Goal: Transaction & Acquisition: Purchase product/service

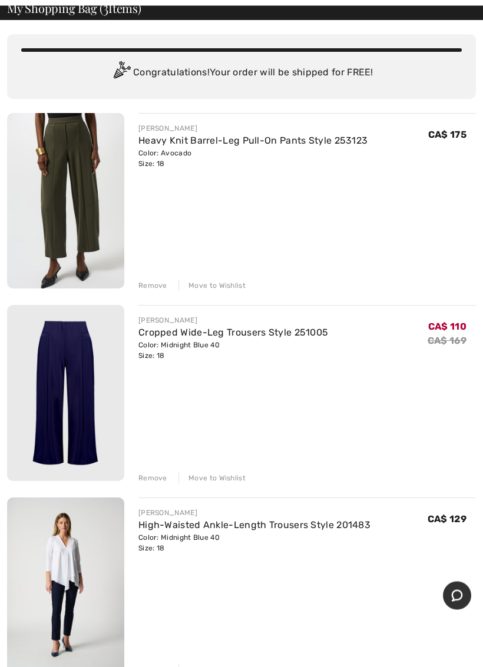
scroll to position [65, 0]
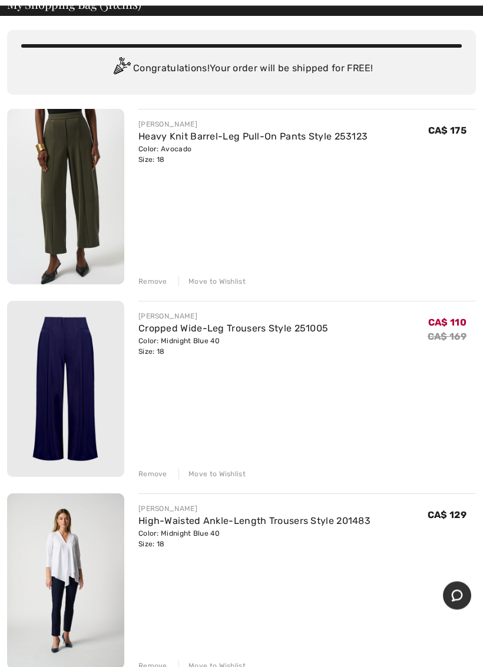
click at [283, 141] on link "Heavy Knit Barrel-Leg Pull-On Pants Style 253123" at bounding box center [252, 136] width 229 height 11
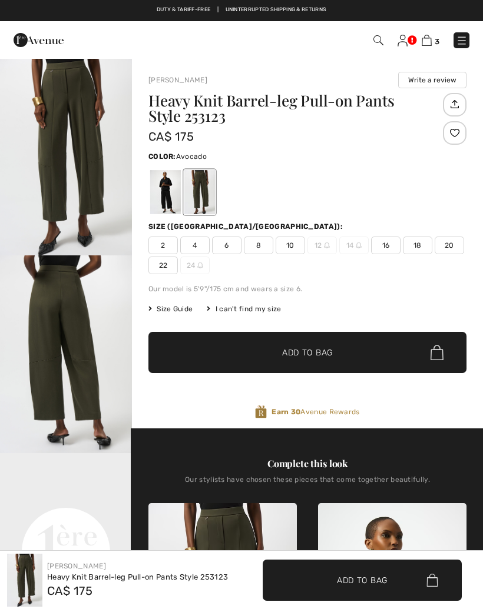
checkbox input "true"
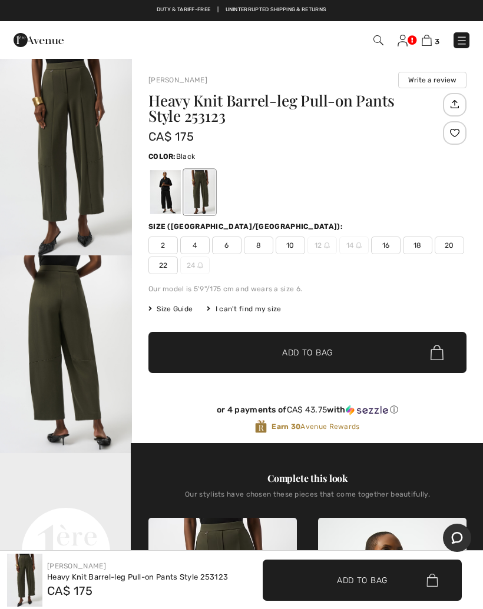
click at [165, 195] on div at bounding box center [165, 192] width 31 height 44
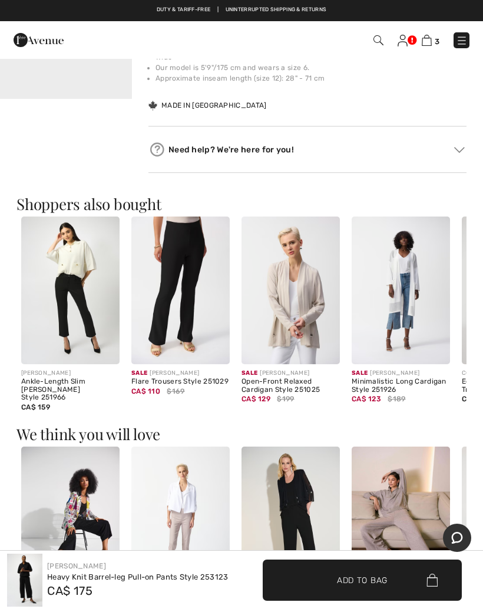
scroll to position [514, 0]
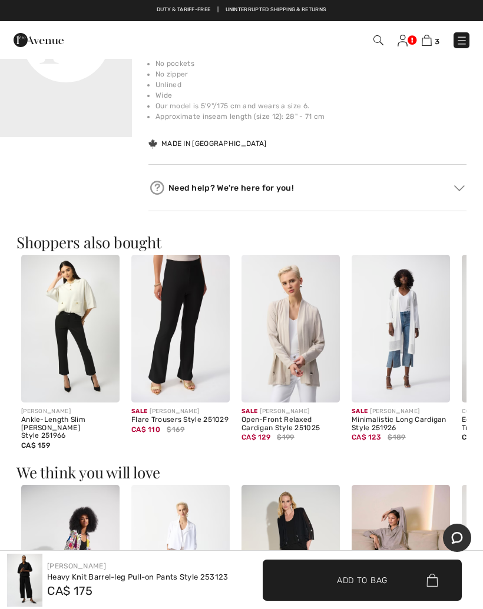
click at [429, 45] on img at bounding box center [427, 40] width 10 height 11
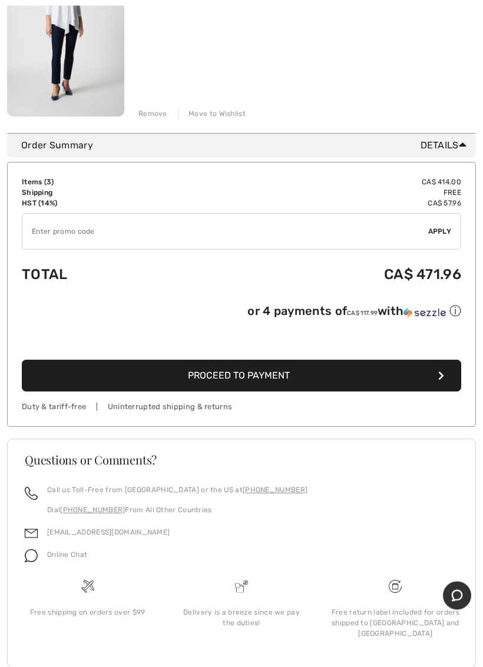
scroll to position [618, 0]
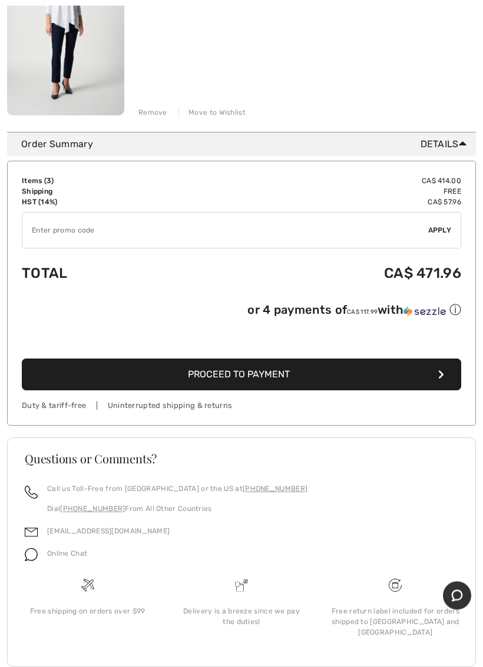
click at [339, 376] on button "Proceed to Payment" at bounding box center [241, 375] width 439 height 32
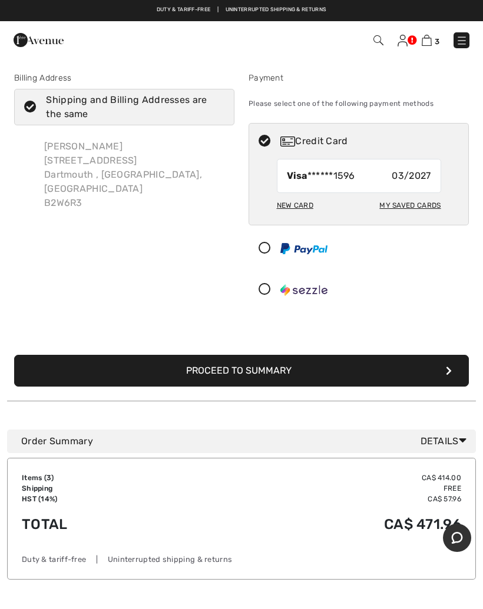
click at [376, 362] on button "Proceed to Summary" at bounding box center [241, 371] width 455 height 32
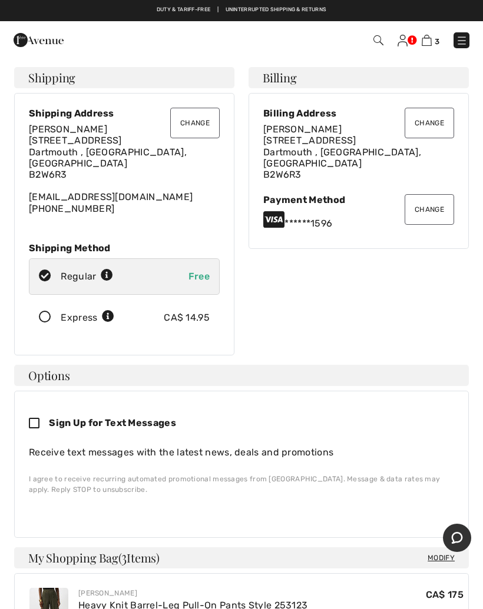
click at [195, 125] on button "Change" at bounding box center [194, 123] width 49 height 31
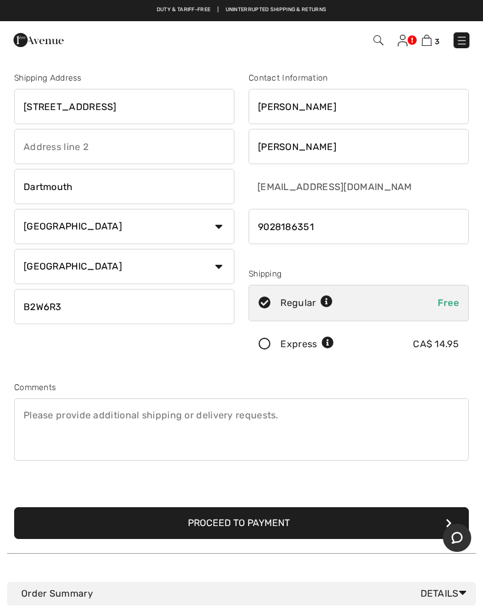
click at [182, 101] on input "[STREET_ADDRESS]" at bounding box center [124, 106] width 220 height 35
type input "378"
click at [162, 181] on input "Dartmouth" at bounding box center [124, 186] width 220 height 35
type input "236 Heritage Way"
type input "D"
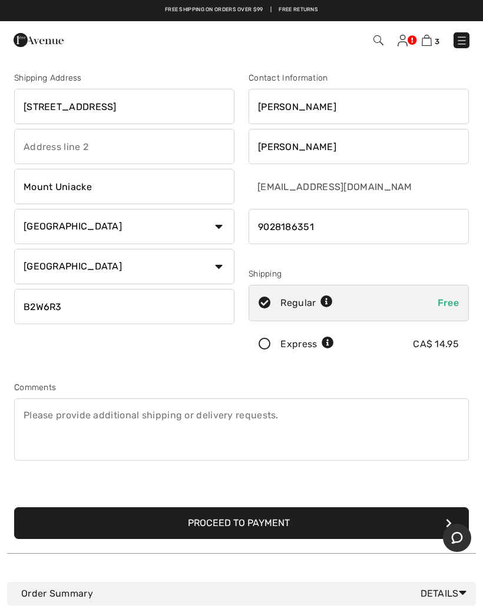
click at [191, 306] on input "B2W6R3" at bounding box center [124, 306] width 220 height 35
type input "Mount Uniacke"
type input "B0N1Z0"
click at [386, 522] on button "Proceed to Payment" at bounding box center [241, 524] width 455 height 32
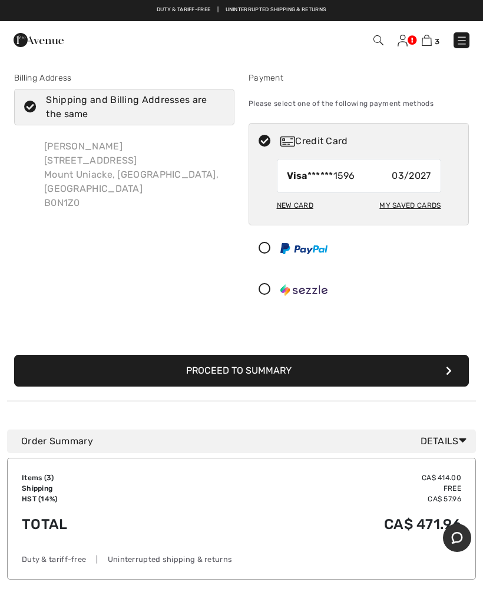
click at [392, 369] on button "Proceed to Summary" at bounding box center [241, 371] width 455 height 32
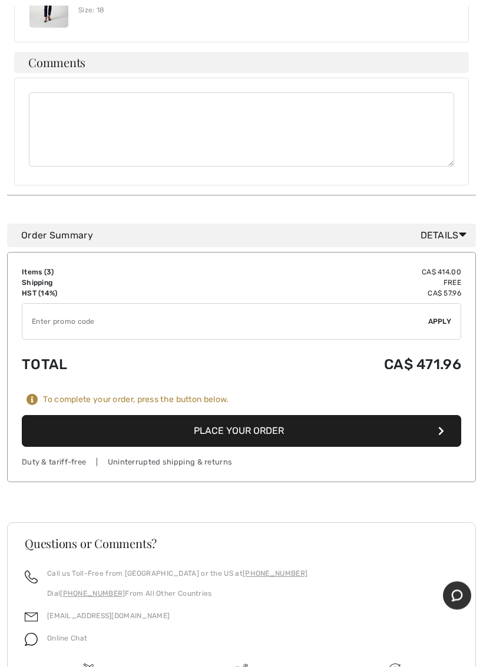
scroll to position [865, 0]
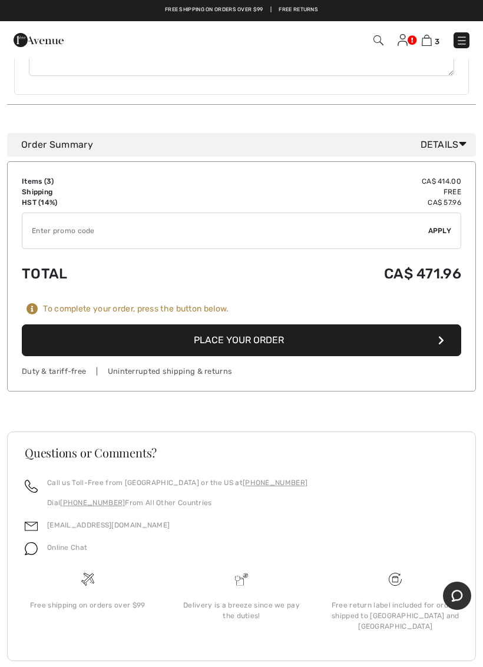
click at [338, 324] on button "Place Your Order" at bounding box center [241, 340] width 439 height 32
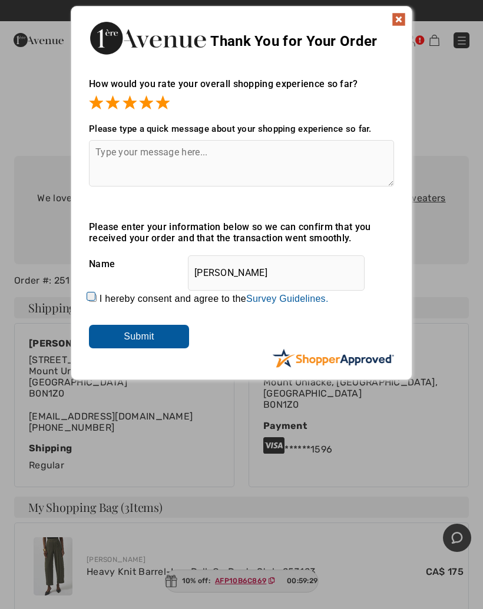
click at [396, 18] on img at bounding box center [399, 19] width 14 height 14
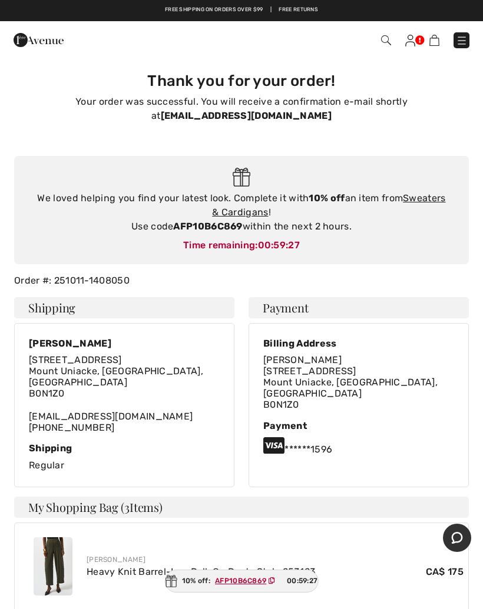
click at [410, 43] on img at bounding box center [410, 41] width 10 height 12
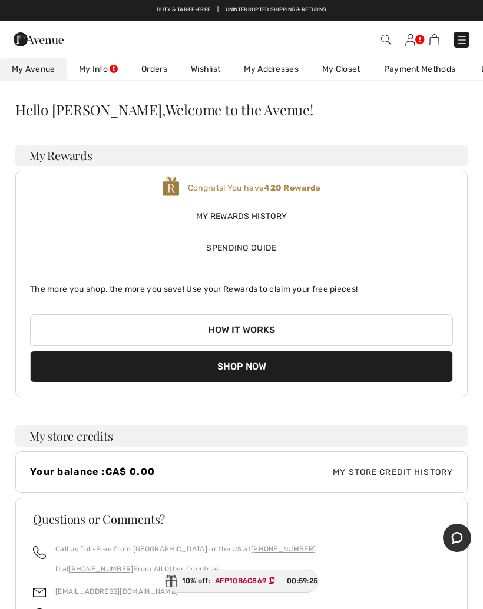
click at [206, 71] on link "Wishlist" at bounding box center [205, 69] width 53 height 22
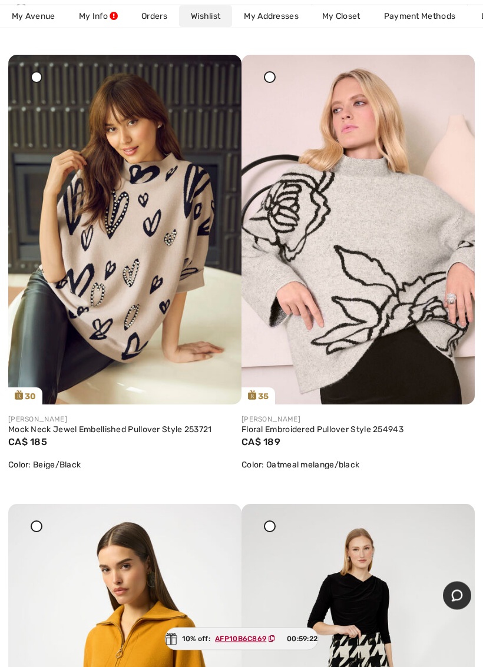
scroll to position [158, 0]
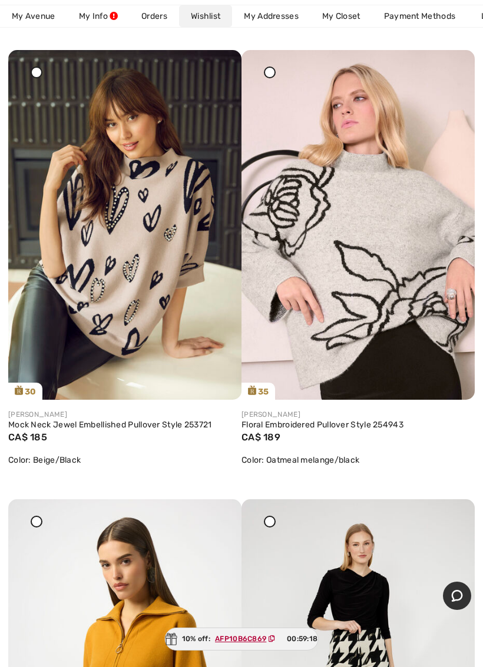
click at [154, 424] on link "Mock Neck Jewel Embellished Pullover Style 253721" at bounding box center [124, 425] width 233 height 11
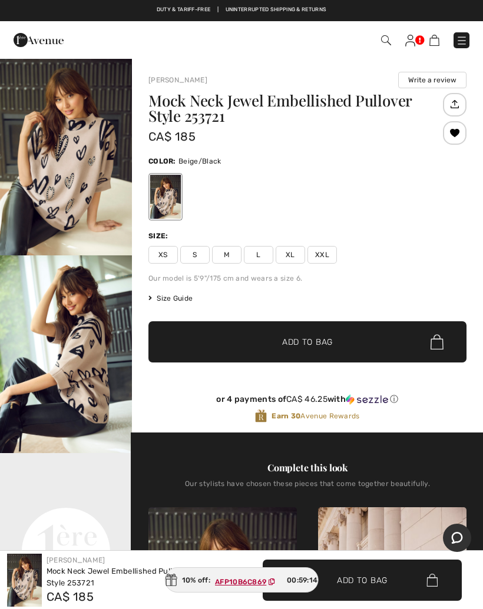
click at [326, 253] on span "XXL" at bounding box center [321, 255] width 29 height 18
click at [332, 337] on span "Add to Bag" at bounding box center [307, 342] width 51 height 12
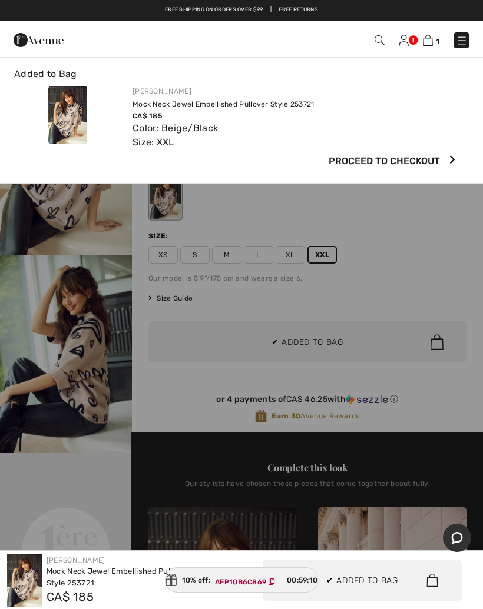
click at [436, 262] on div at bounding box center [241, 304] width 483 height 609
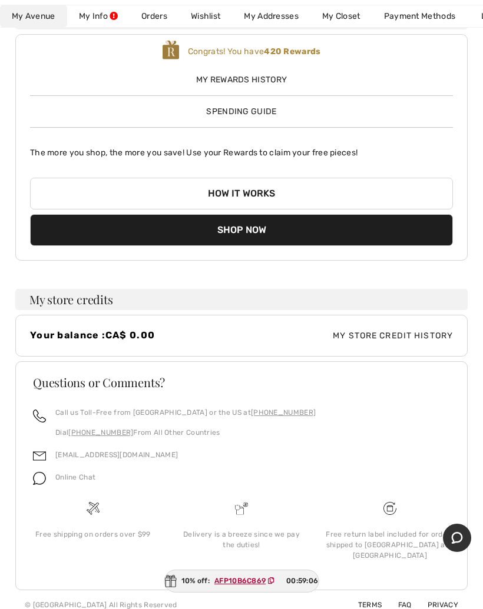
click at [209, 22] on link "Wishlist" at bounding box center [205, 16] width 53 height 22
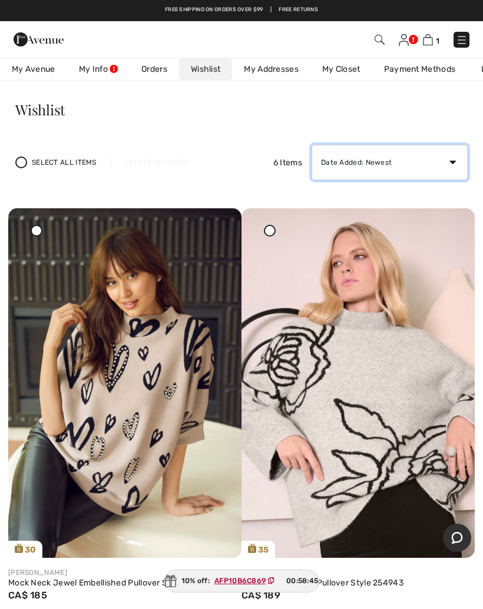
click at [459, 159] on select "Date Added: Newest Date Added: Oldest Price: High to Low Price: Low to High Bra…" at bounding box center [389, 162] width 156 height 35
select select "add-oldest"
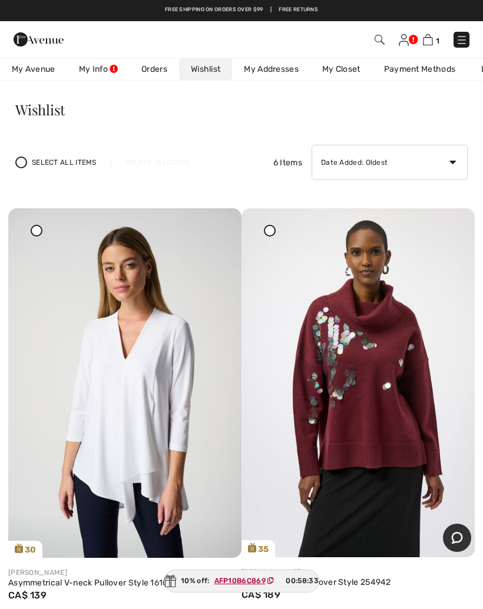
click at [461, 43] on img at bounding box center [462, 40] width 12 height 12
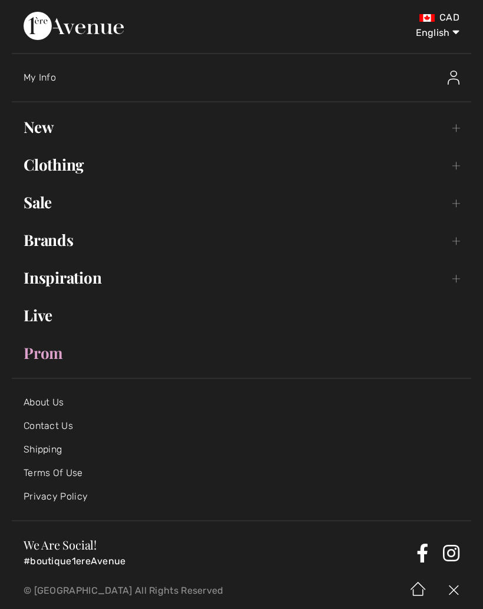
click at [453, 587] on img at bounding box center [453, 591] width 35 height 37
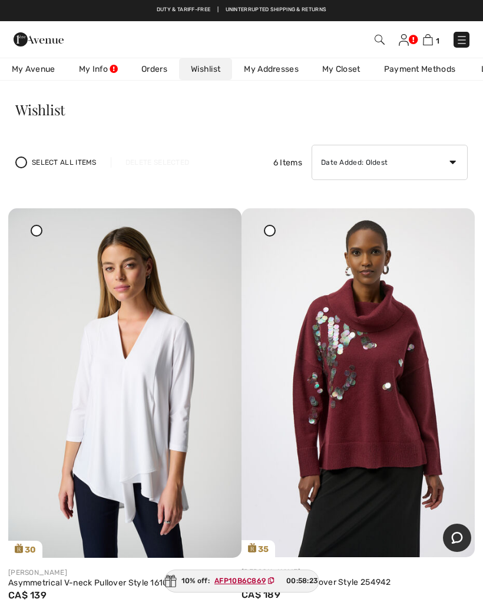
click at [380, 42] on img at bounding box center [379, 40] width 10 height 10
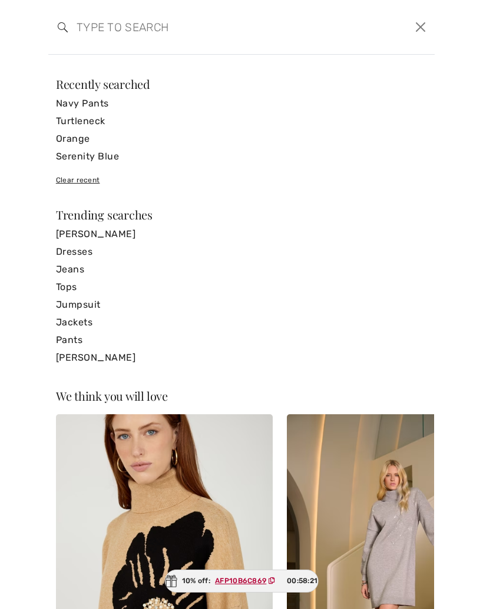
click at [246, 32] on input "search" at bounding box center [200, 26] width 265 height 35
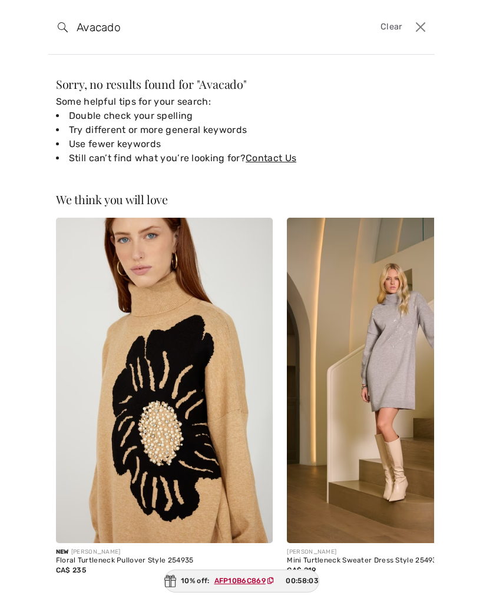
click at [218, 26] on input "Avacado" at bounding box center [200, 26] width 265 height 35
type input "Avacado"
click at [427, 30] on button "Close" at bounding box center [421, 27] width 18 height 19
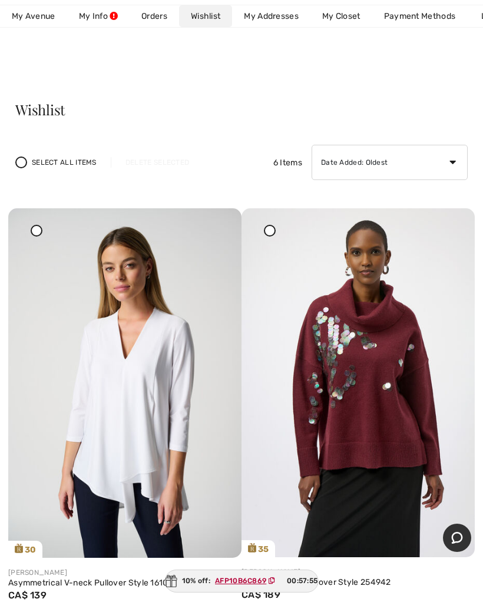
click at [34, 21] on span "My Avenue" at bounding box center [34, 16] width 44 height 12
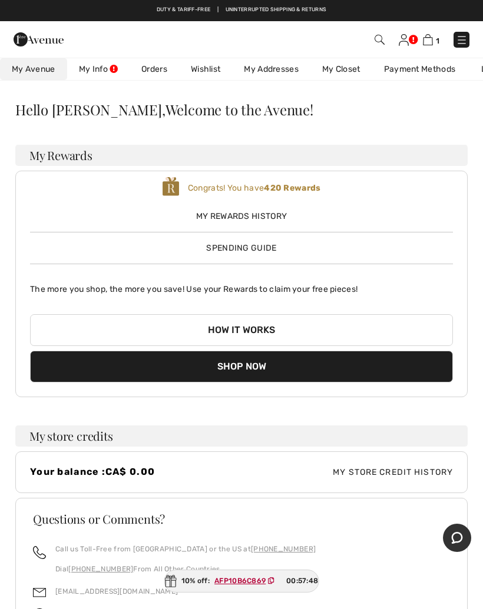
click at [279, 67] on link "My Addresses" at bounding box center [271, 69] width 78 height 22
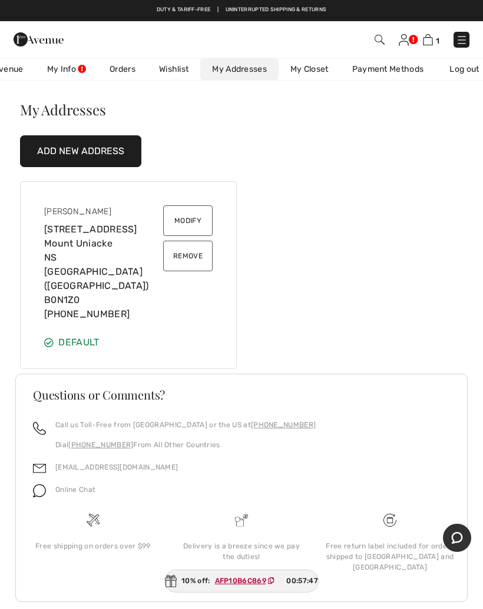
scroll to position [0, 32]
click at [462, 42] on img at bounding box center [462, 40] width 12 height 12
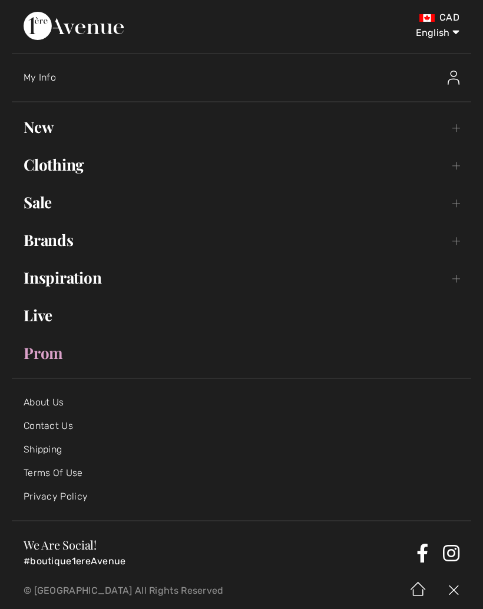
click at [462, 165] on link "Clothing Toggle submenu" at bounding box center [241, 165] width 459 height 26
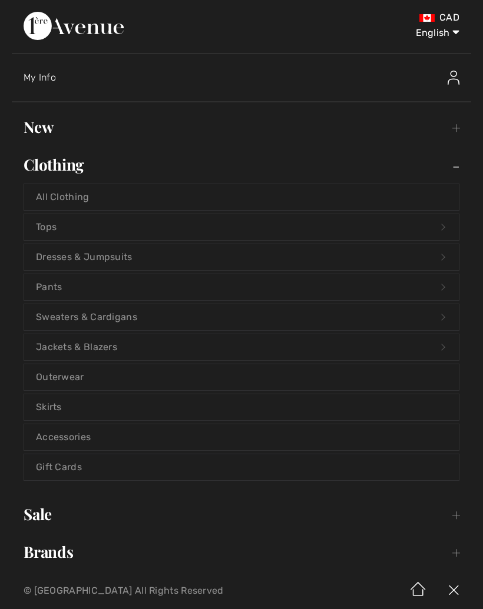
click at [432, 313] on link "Sweaters & Cardigans Open submenu" at bounding box center [241, 317] width 435 height 26
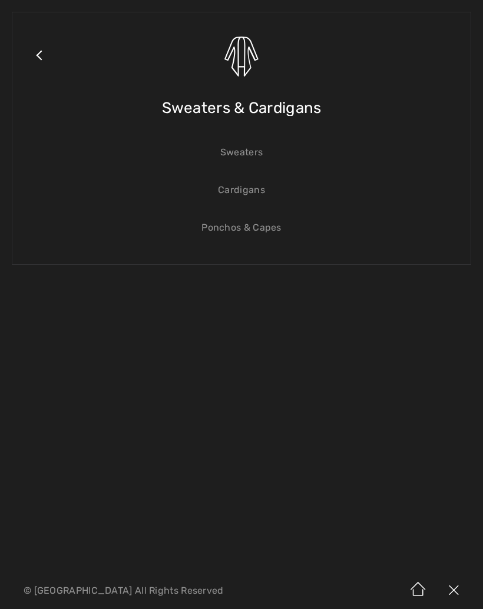
click at [247, 154] on link "Sweaters" at bounding box center [241, 153] width 435 height 26
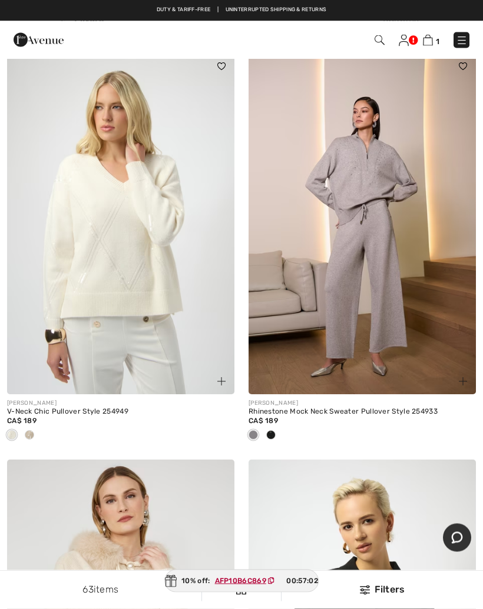
scroll to position [5010, 0]
click at [386, 297] on img at bounding box center [361, 224] width 227 height 341
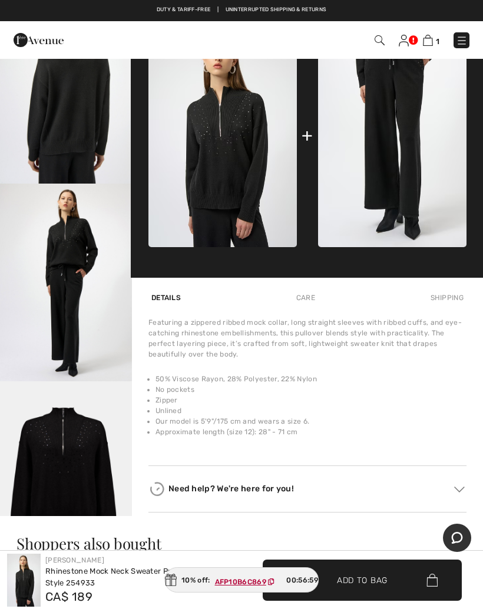
scroll to position [460, 0]
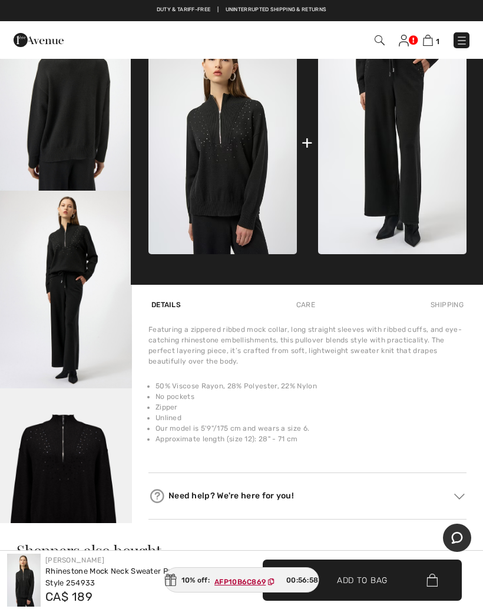
click at [401, 165] on img at bounding box center [392, 143] width 148 height 223
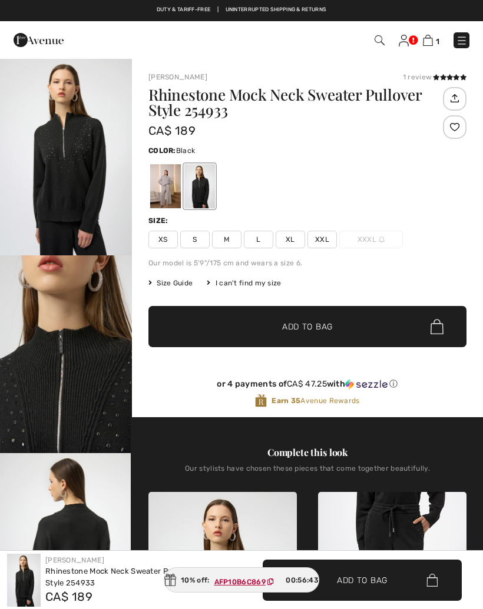
scroll to position [437, 0]
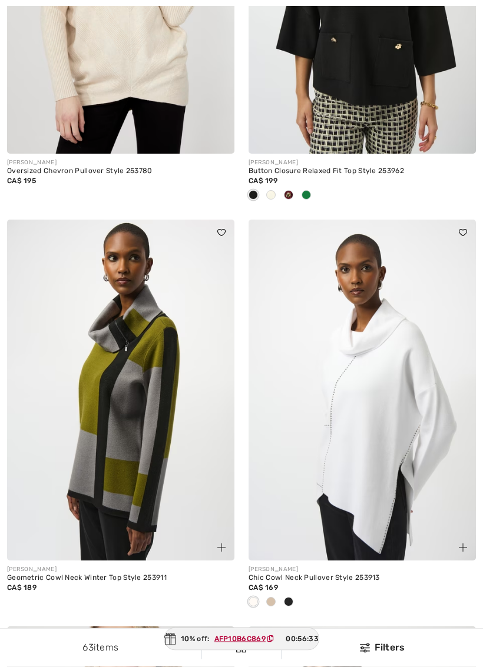
scroll to position [5657, 0]
click at [290, 193] on div at bounding box center [289, 195] width 18 height 19
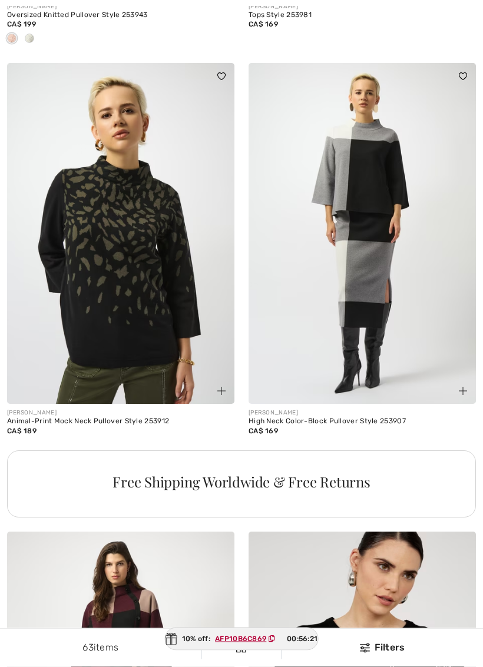
scroll to position [7034, 0]
click at [90, 205] on img at bounding box center [120, 233] width 227 height 341
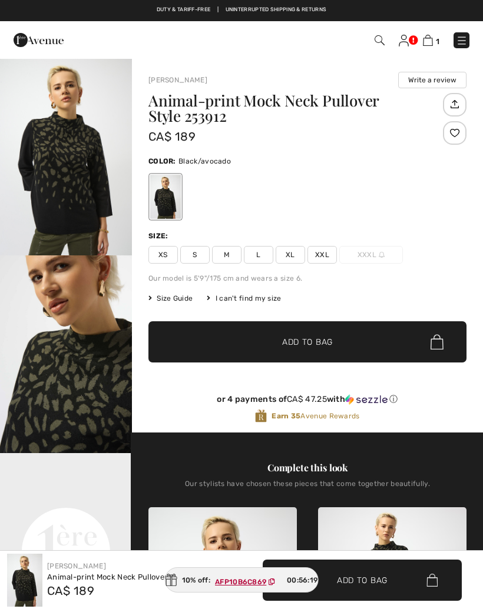
checkbox input "true"
click at [324, 258] on span "XXL" at bounding box center [321, 255] width 29 height 18
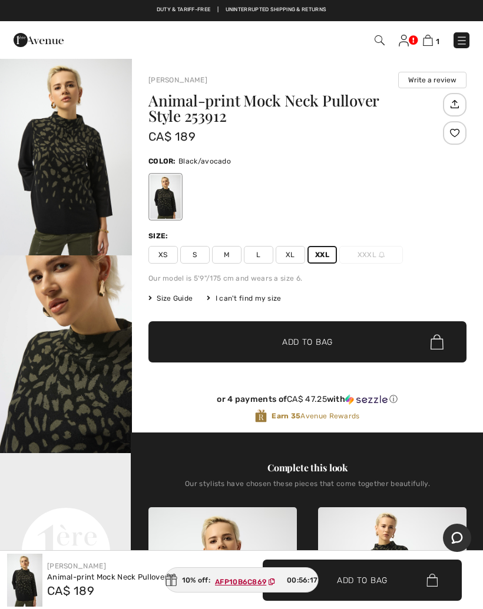
click at [344, 344] on span "✔ Added to Bag Add to Bag" at bounding box center [307, 341] width 318 height 41
click at [373, 47] on span "2" at bounding box center [340, 40] width 258 height 16
click at [381, 40] on img at bounding box center [378, 40] width 10 height 10
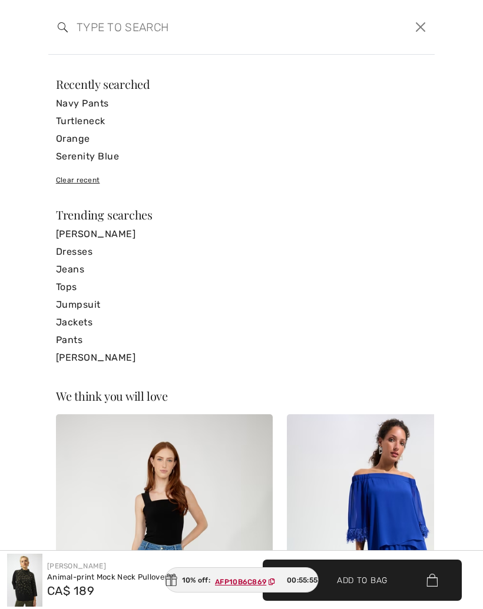
click at [205, 34] on input "search" at bounding box center [200, 26] width 265 height 35
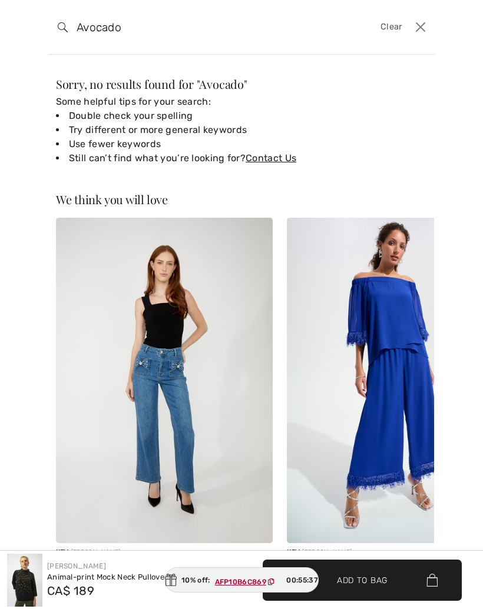
click at [217, 34] on input "Avocado" at bounding box center [200, 26] width 265 height 35
type input "A"
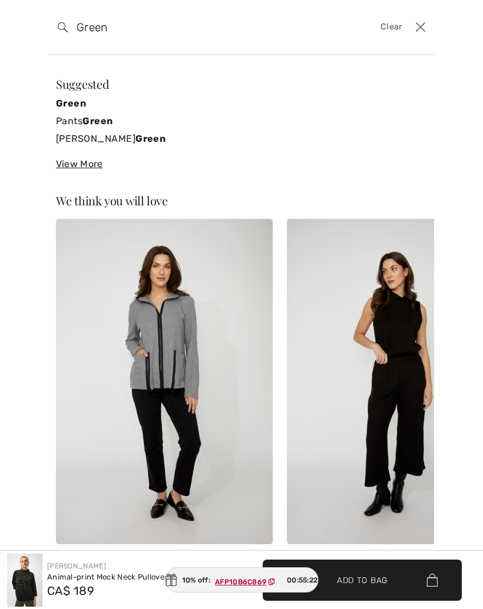
type input "Green"
click at [415, 27] on button "Close" at bounding box center [421, 27] width 18 height 19
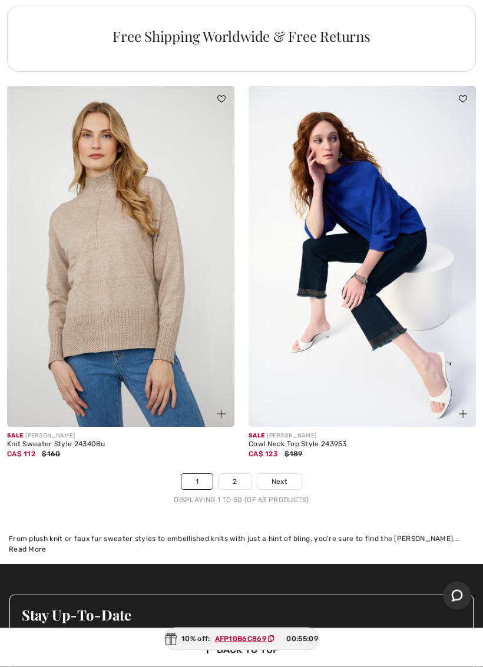
scroll to position [9945, 0]
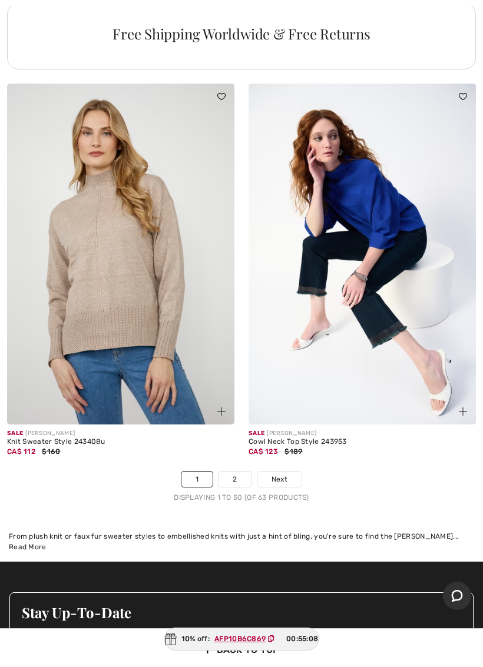
click at [240, 472] on link "2" at bounding box center [234, 479] width 32 height 15
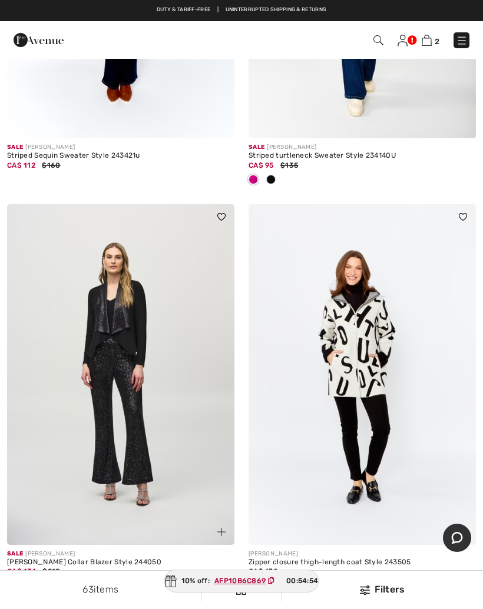
scroll to position [674, 0]
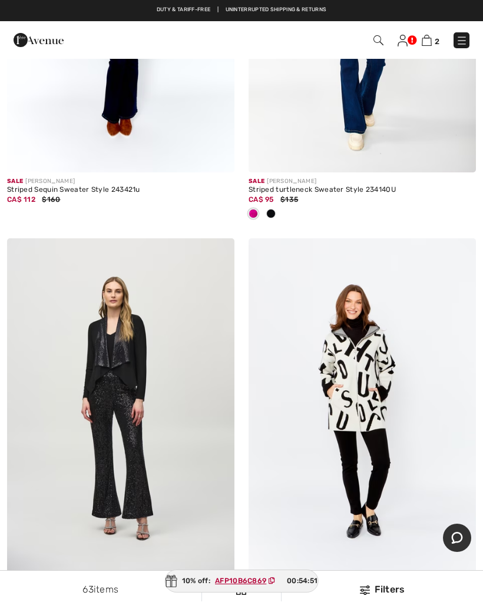
click at [430, 43] on img at bounding box center [427, 40] width 10 height 11
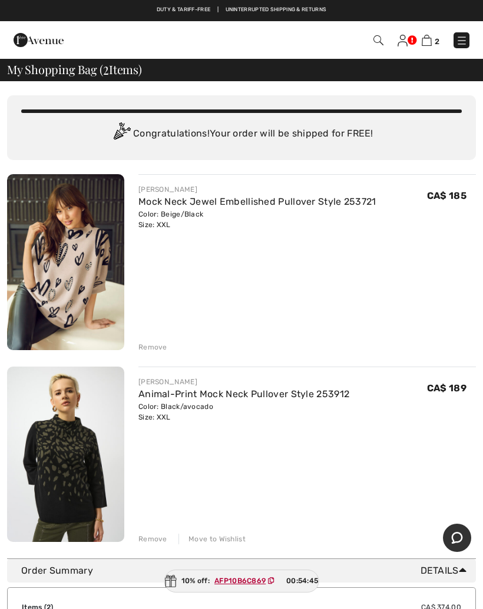
click at [156, 344] on div "Remove" at bounding box center [152, 347] width 29 height 11
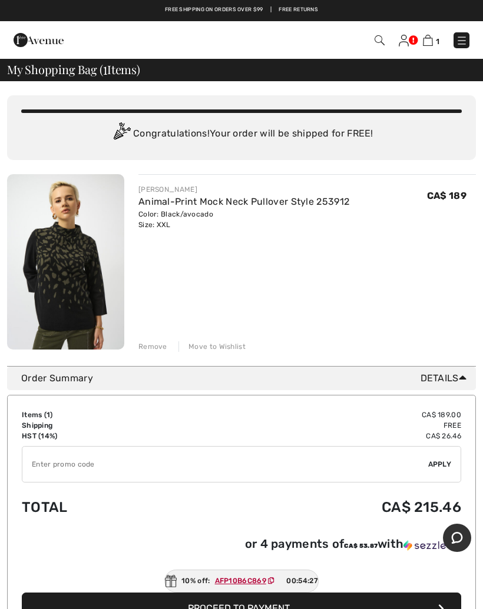
click at [460, 46] on img at bounding box center [462, 41] width 12 height 12
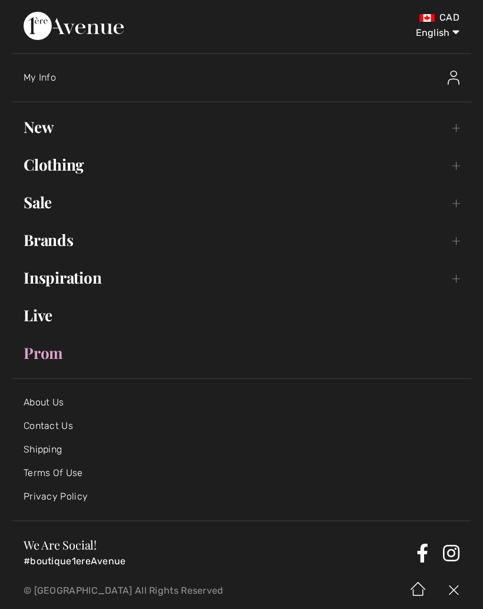
click at [465, 159] on link "Clothing Toggle submenu" at bounding box center [241, 165] width 459 height 26
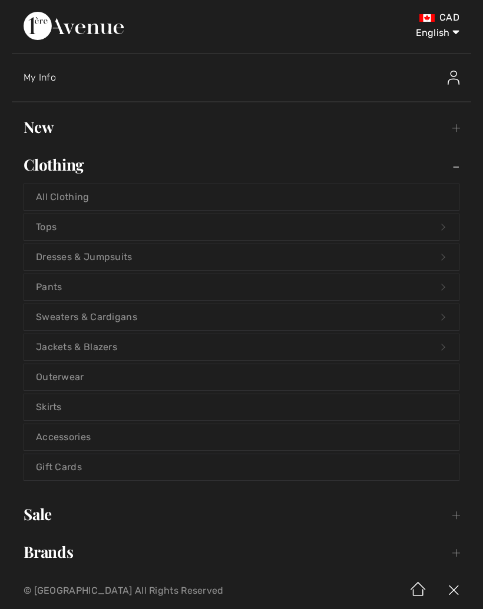
click at [228, 227] on link "Tops Open submenu" at bounding box center [241, 227] width 435 height 26
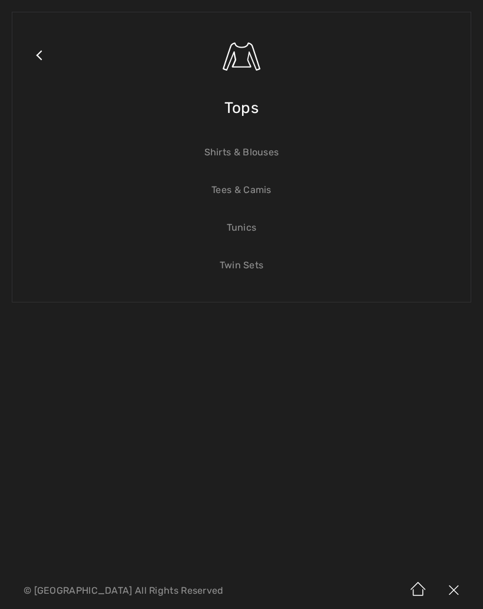
click at [253, 155] on link "Shirts & Blouses" at bounding box center [241, 153] width 435 height 26
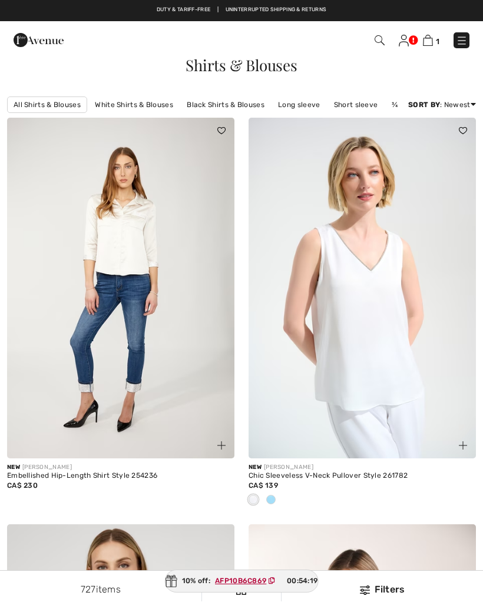
checkbox input "true"
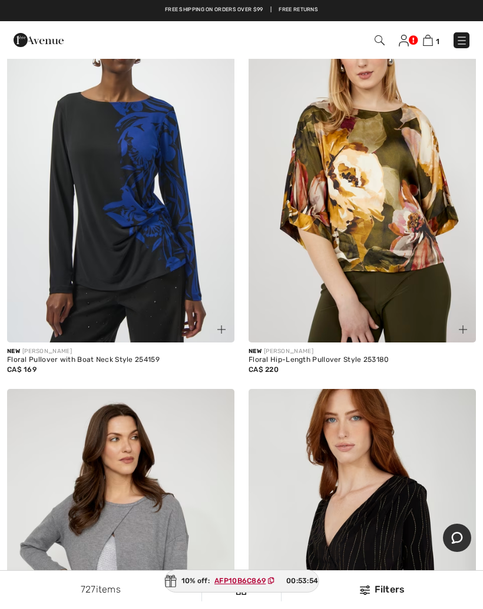
scroll to position [6202, 0]
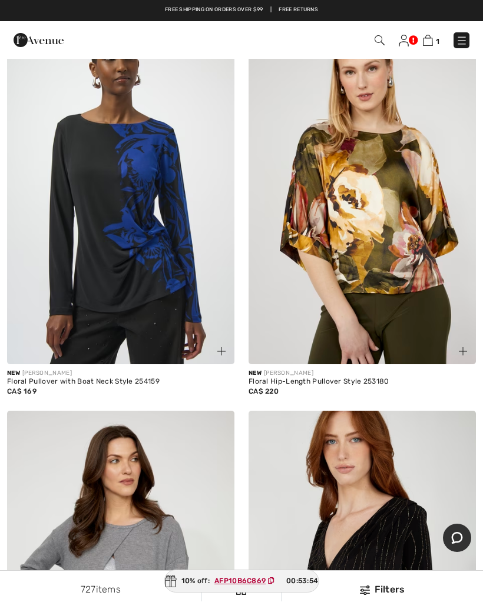
click at [429, 254] on img at bounding box center [361, 194] width 227 height 341
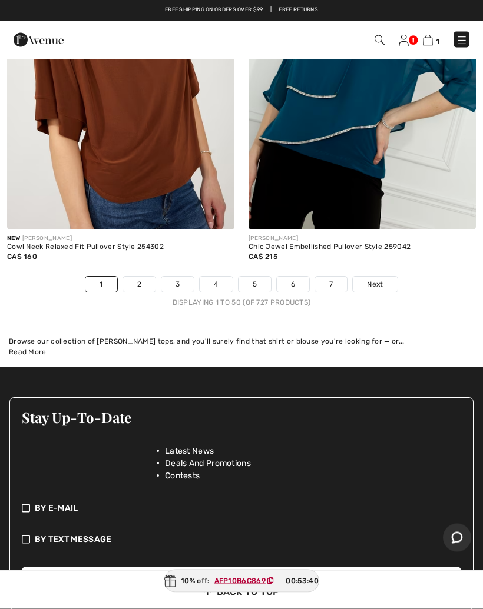
scroll to position [10101, 0]
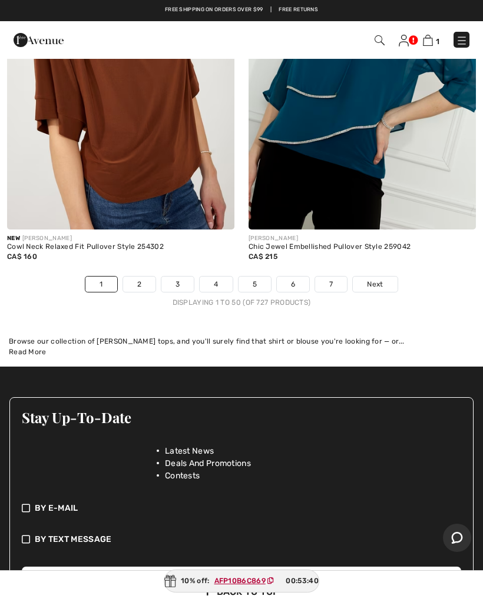
click at [374, 279] on span "Next" at bounding box center [375, 284] width 16 height 11
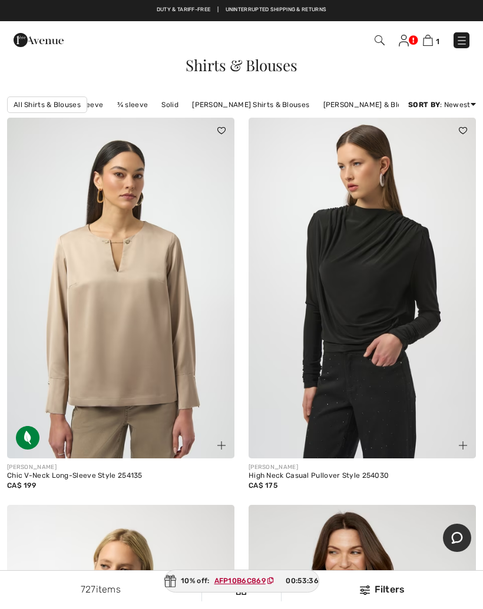
click at [268, 112] on link "[PERSON_NAME] Shirts & Blouses" at bounding box center [250, 104] width 129 height 15
click at [247, 112] on link "[PERSON_NAME] Shirts & Blouses" at bounding box center [250, 104] width 129 height 15
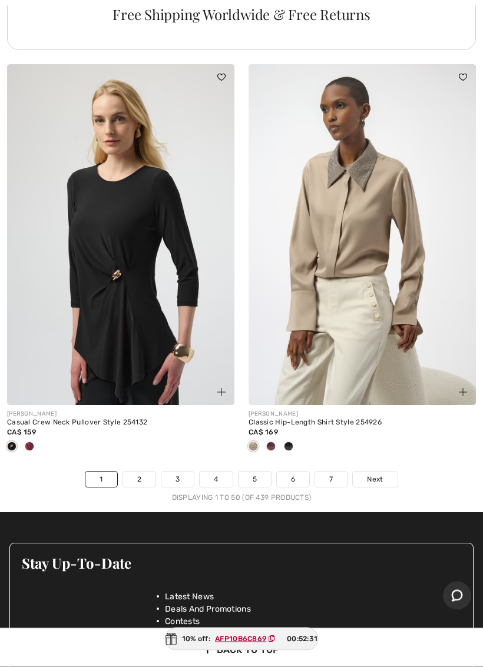
scroll to position [9945, 0]
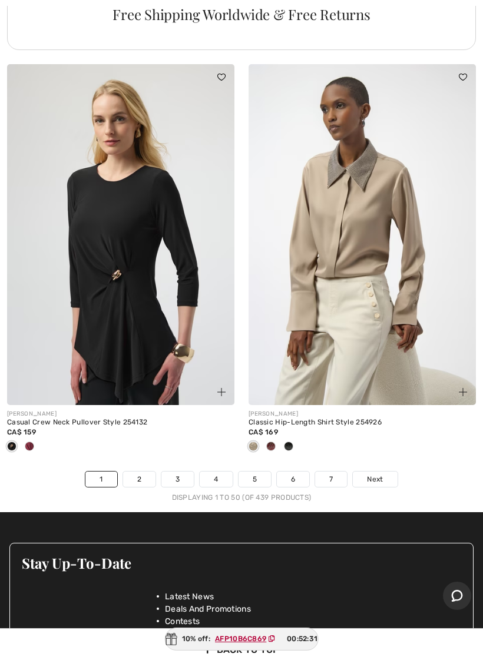
click at [386, 472] on link "Next" at bounding box center [375, 479] width 44 height 15
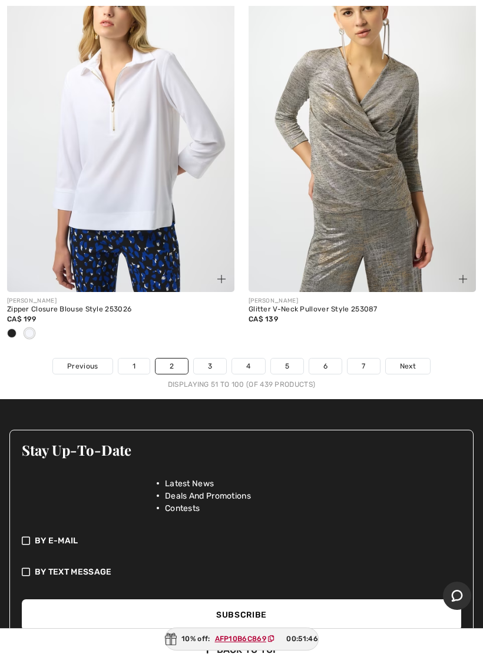
scroll to position [10038, 0]
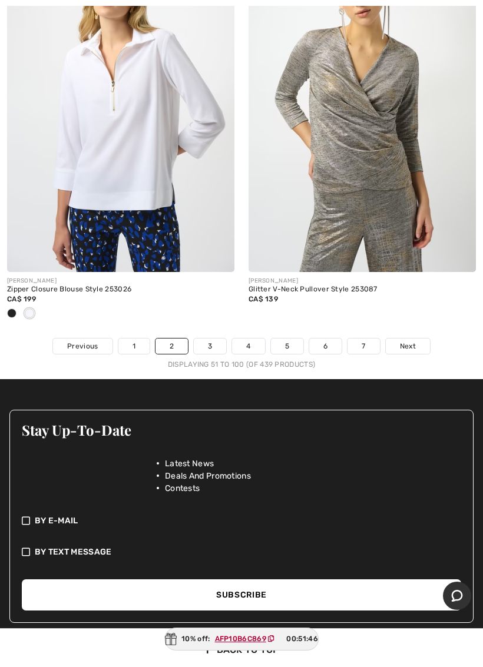
click at [410, 341] on span "Next" at bounding box center [408, 346] width 16 height 11
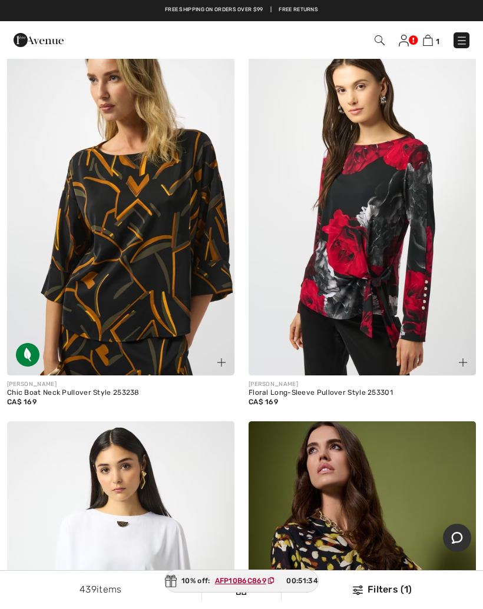
scroll to position [875, 0]
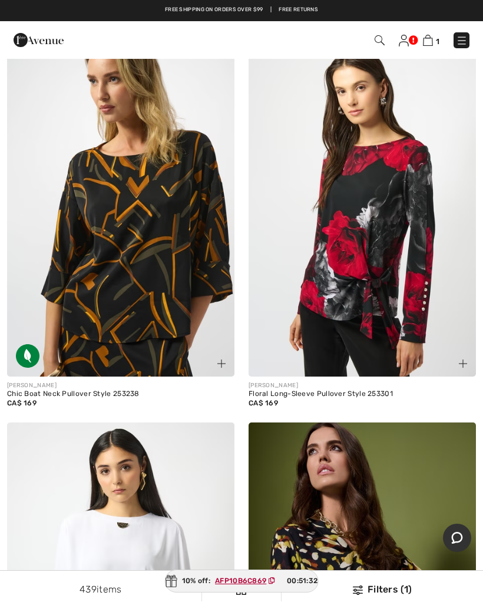
click at [85, 207] on img at bounding box center [120, 206] width 227 height 341
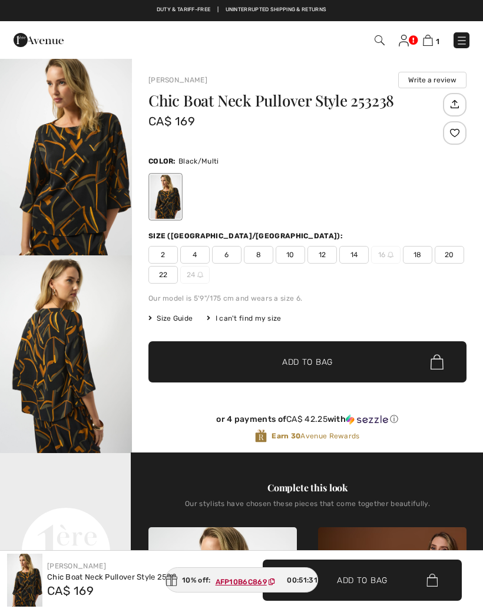
checkbox input "true"
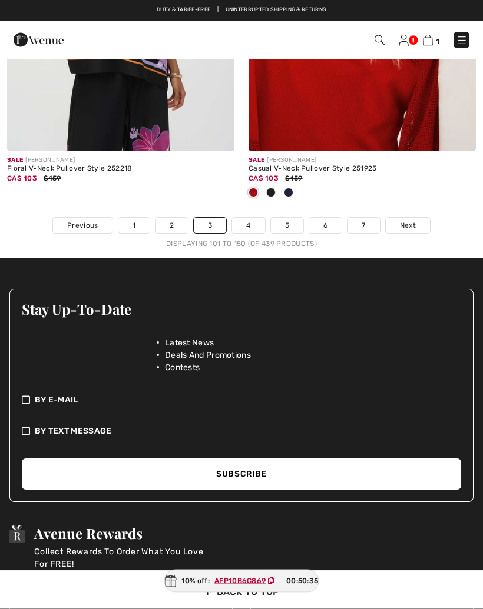
scroll to position [10062, 0]
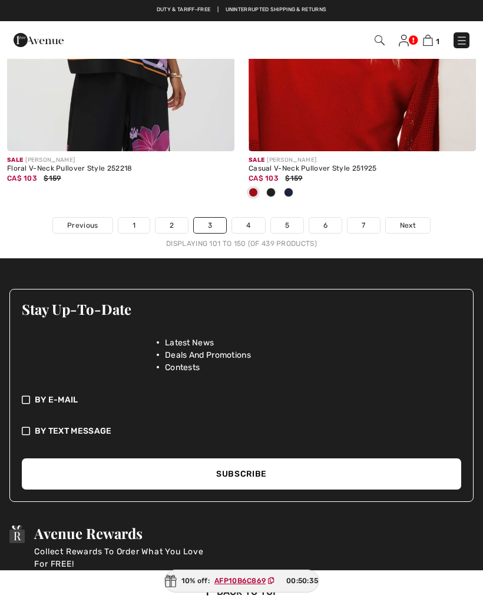
click at [251, 220] on link "4" at bounding box center [248, 225] width 32 height 15
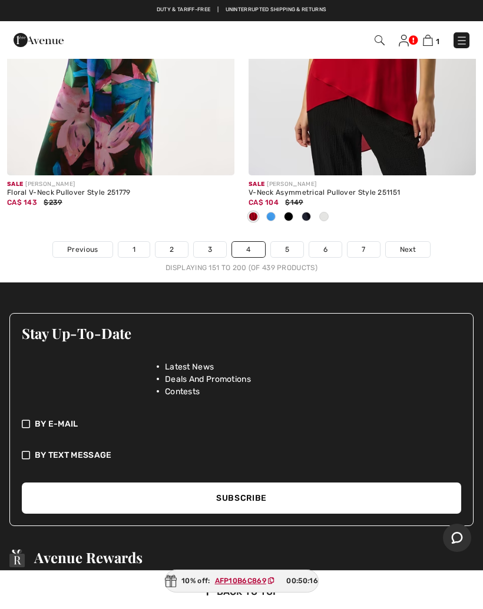
scroll to position [10134, 0]
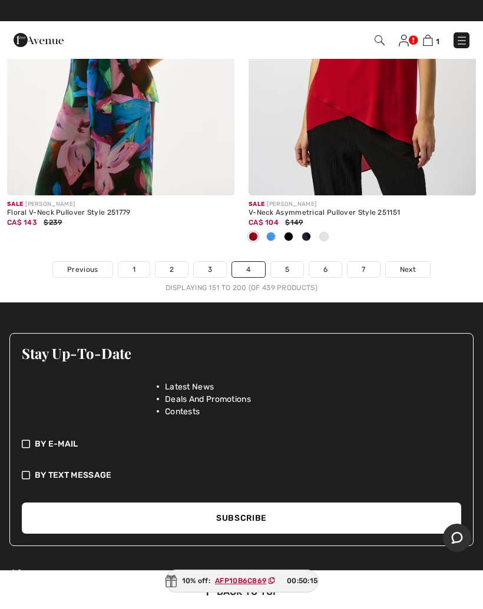
click at [288, 262] on link "5" at bounding box center [287, 269] width 32 height 15
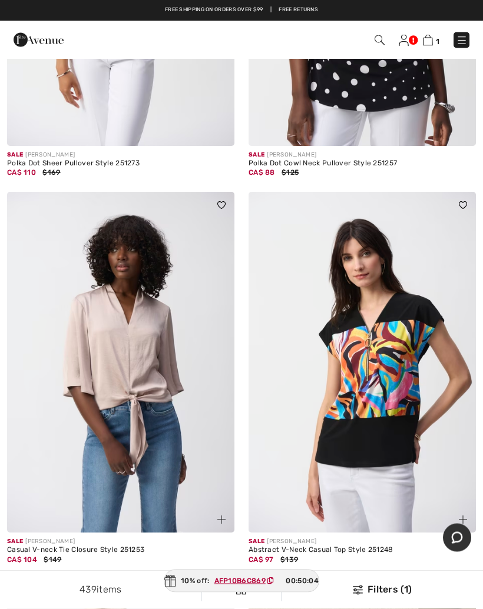
scroll to position [3995, 0]
click at [462, 42] on img at bounding box center [462, 41] width 12 height 12
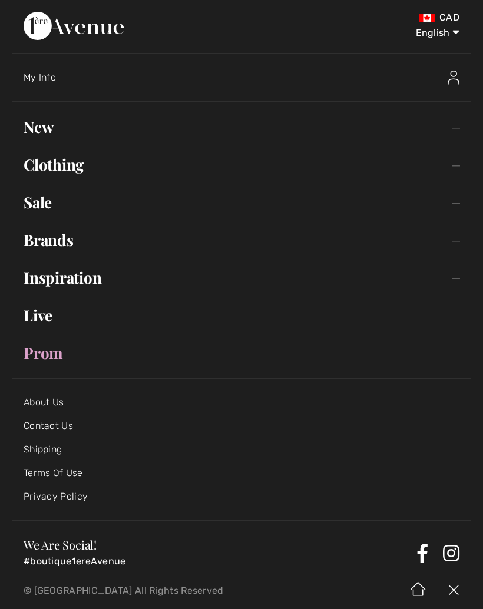
click at [460, 161] on link "Clothing Toggle submenu" at bounding box center [241, 165] width 459 height 26
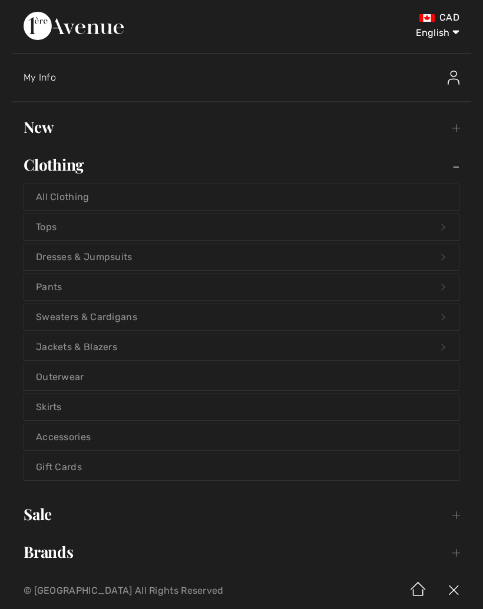
click at [155, 318] on link "Sweaters & Cardigans Open submenu" at bounding box center [241, 317] width 435 height 26
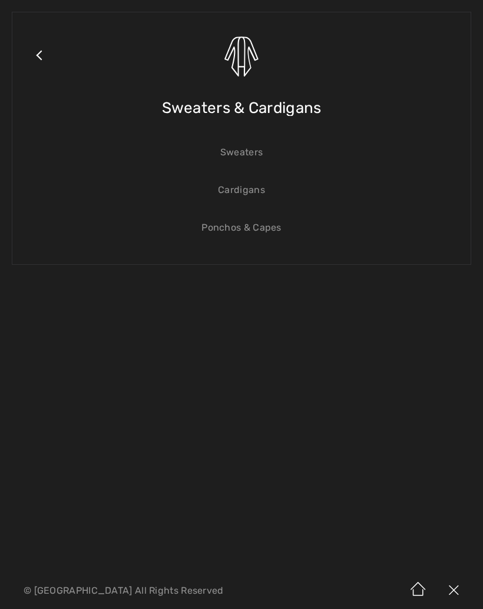
click at [244, 155] on link "Sweaters" at bounding box center [241, 153] width 435 height 26
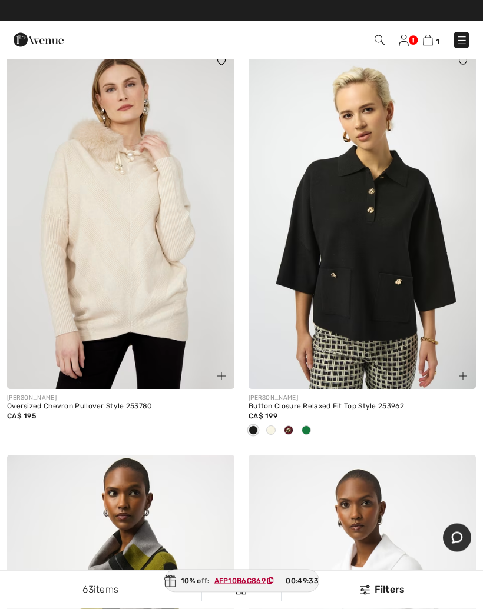
scroll to position [5422, 0]
click at [418, 283] on img at bounding box center [361, 218] width 227 height 341
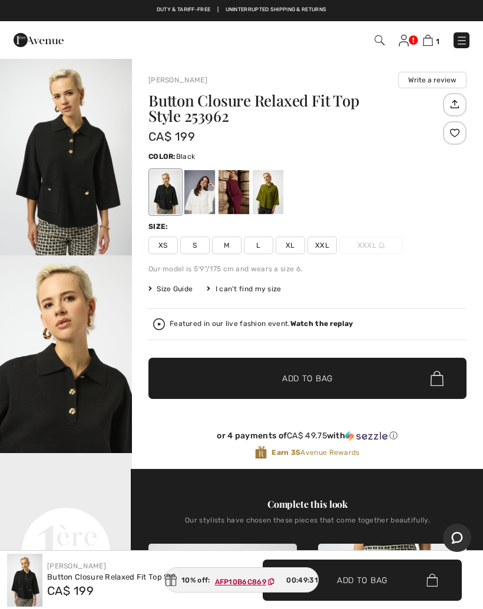
click at [269, 189] on div at bounding box center [268, 192] width 31 height 44
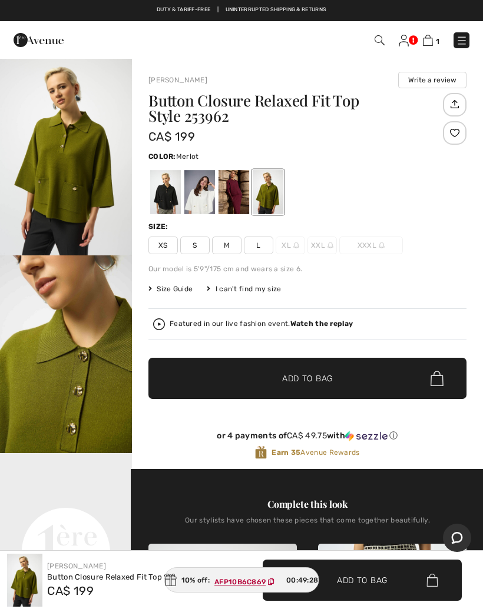
click at [238, 193] on div at bounding box center [233, 192] width 31 height 44
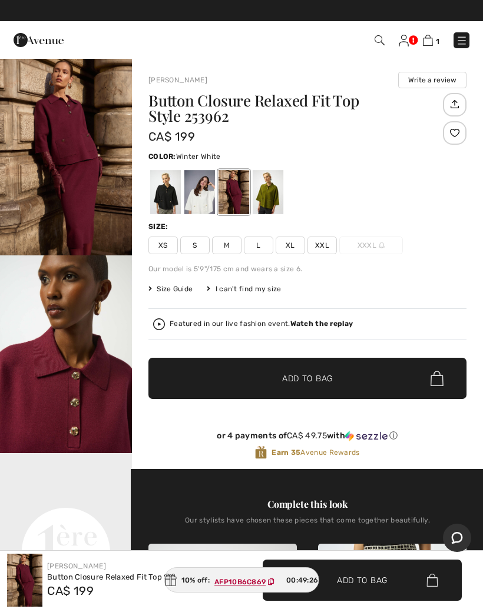
click at [205, 197] on div at bounding box center [199, 192] width 31 height 44
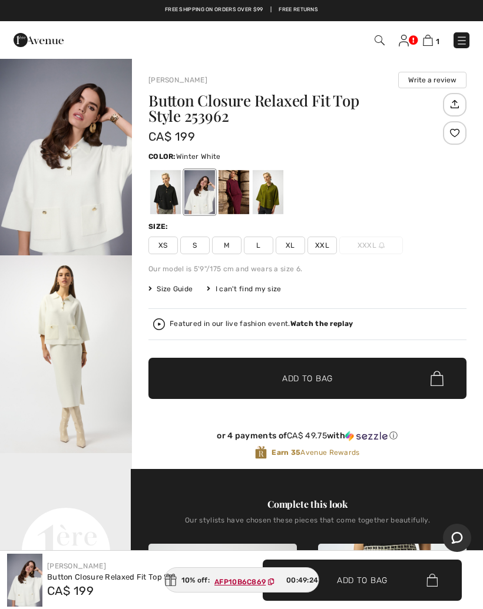
click at [174, 192] on div at bounding box center [165, 192] width 31 height 44
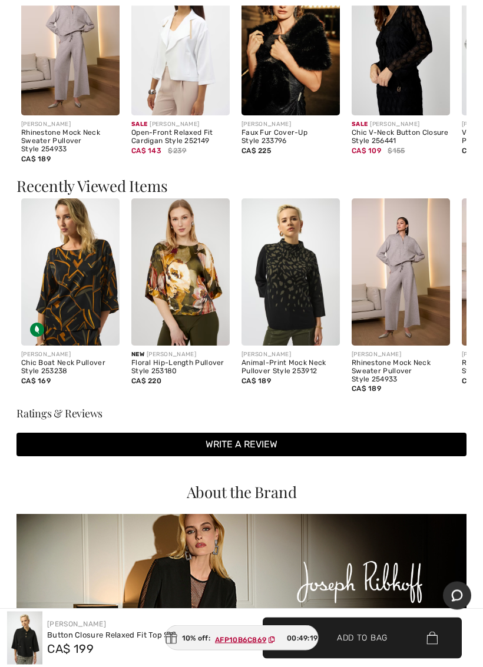
scroll to position [1330, 0]
click at [61, 269] on img at bounding box center [70, 272] width 98 height 148
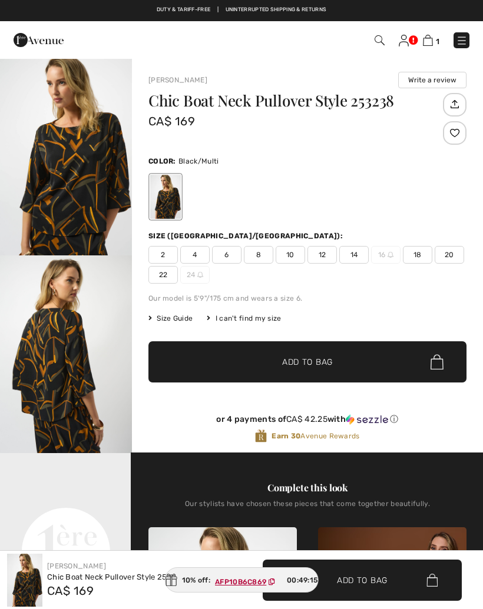
checkbox input "true"
click at [52, 178] on img "1 / 5" at bounding box center [66, 157] width 132 height 198
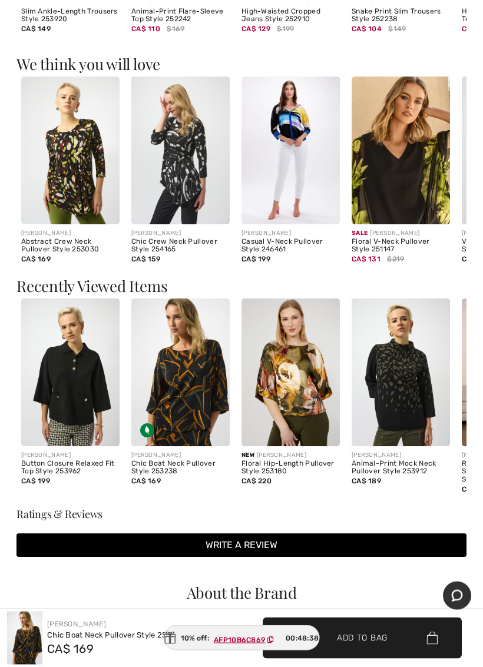
scroll to position [1248, 0]
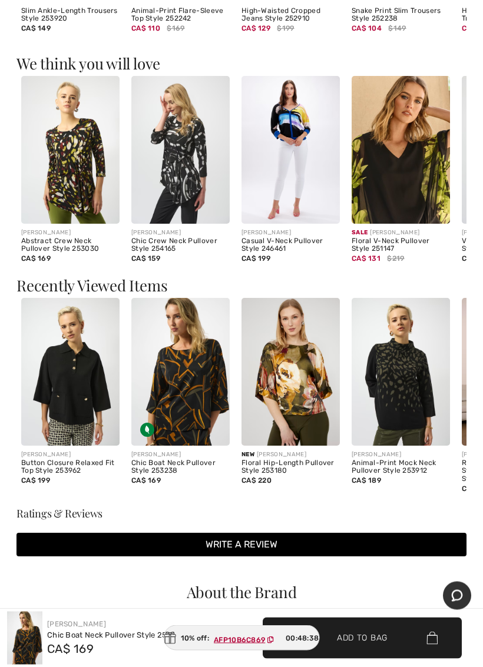
click at [304, 362] on img at bounding box center [290, 373] width 98 height 148
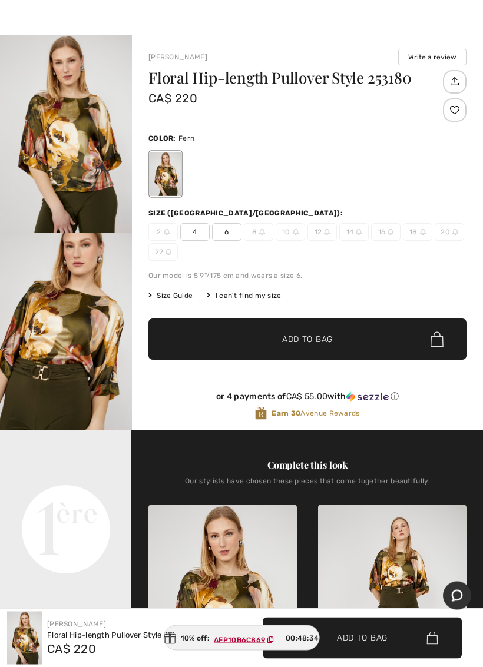
click at [44, 134] on img "1 / 4" at bounding box center [66, 134] width 132 height 198
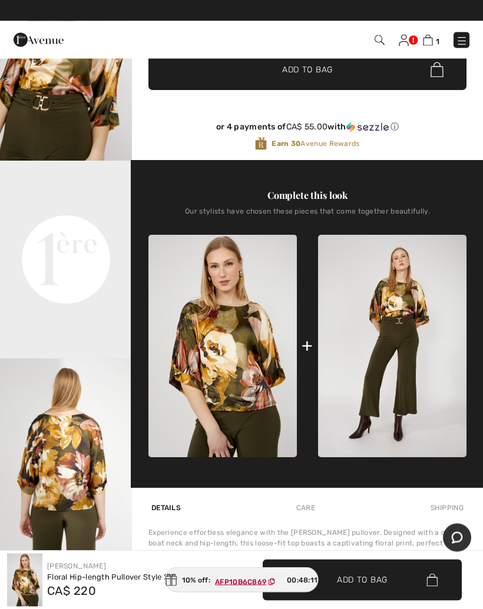
scroll to position [260, 0]
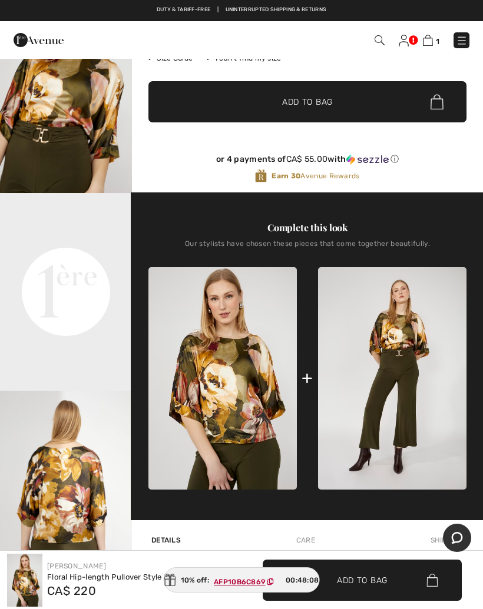
click at [426, 45] on img at bounding box center [428, 40] width 10 height 11
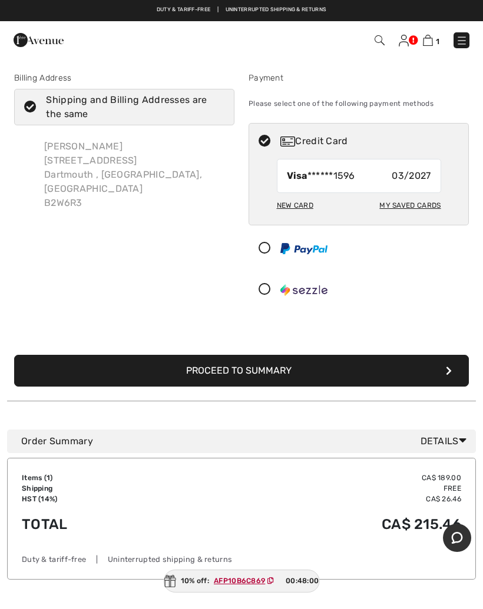
click at [370, 366] on button "Proceed to Summary" at bounding box center [241, 371] width 455 height 32
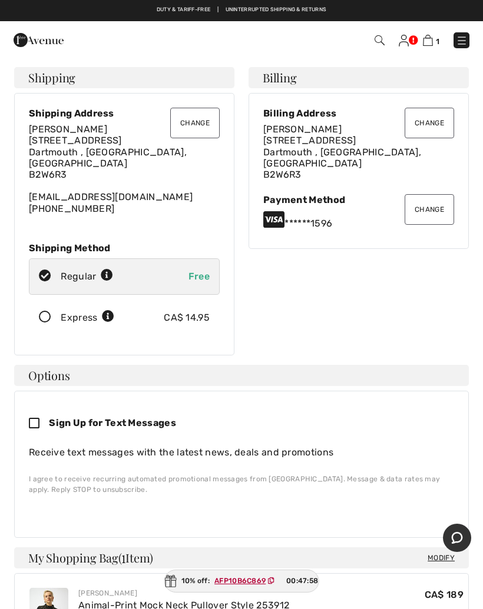
click at [203, 119] on button "Change" at bounding box center [194, 123] width 49 height 31
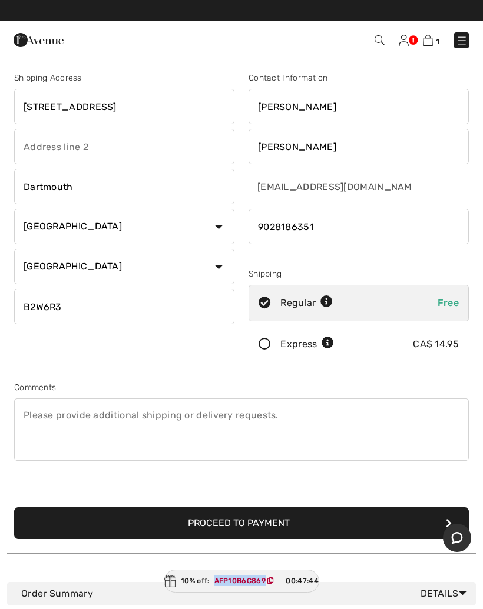
click at [169, 108] on input "[STREET_ADDRESS]" at bounding box center [124, 106] width 220 height 35
type input "378"
type input "236 heritage way"
click at [150, 183] on input "Dartmouth" at bounding box center [124, 186] width 220 height 35
type input "D"
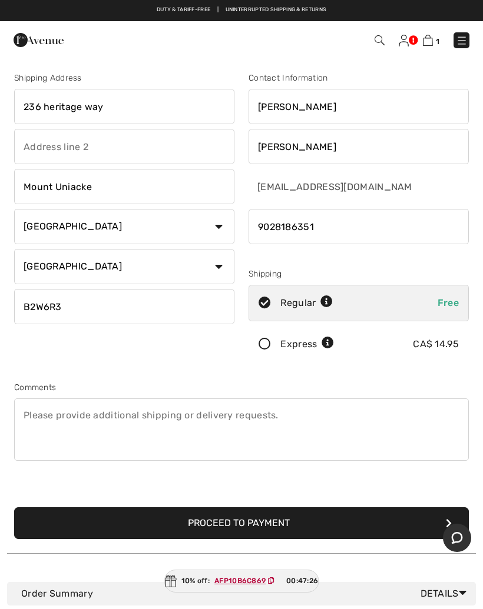
click at [132, 304] on input "B2W6R3" at bounding box center [124, 306] width 220 height 35
type input "Mount Uniacke"
type input "B0N1Z0"
click at [386, 514] on button "Proceed to Payment" at bounding box center [241, 524] width 455 height 32
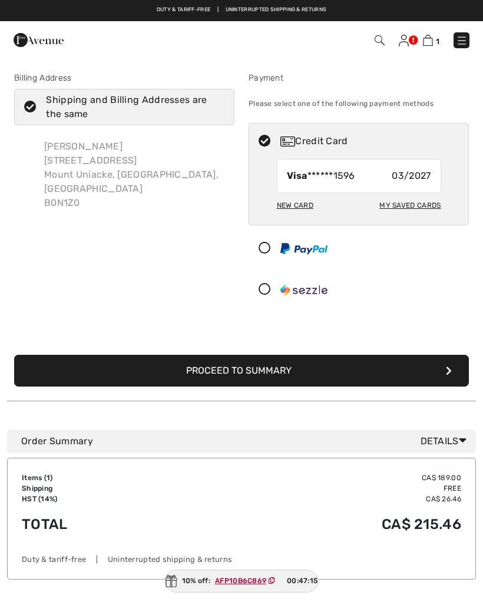
checkbox input "true"
click at [352, 367] on button "Proceed to Summary" at bounding box center [241, 371] width 455 height 32
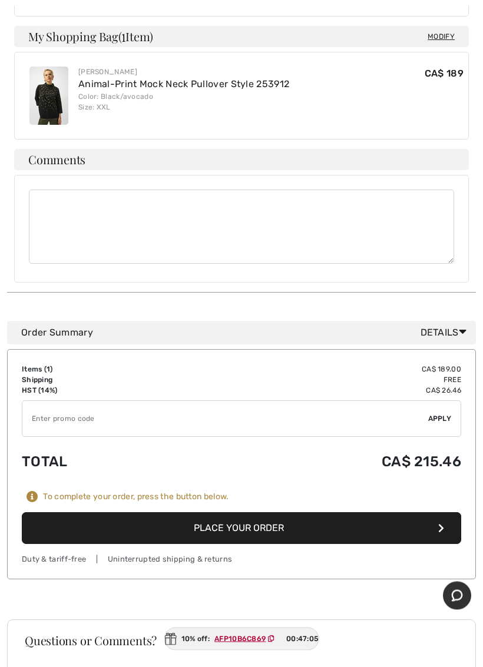
scroll to position [522, 0]
click at [79, 402] on input "TEXT" at bounding box center [225, 418] width 406 height 35
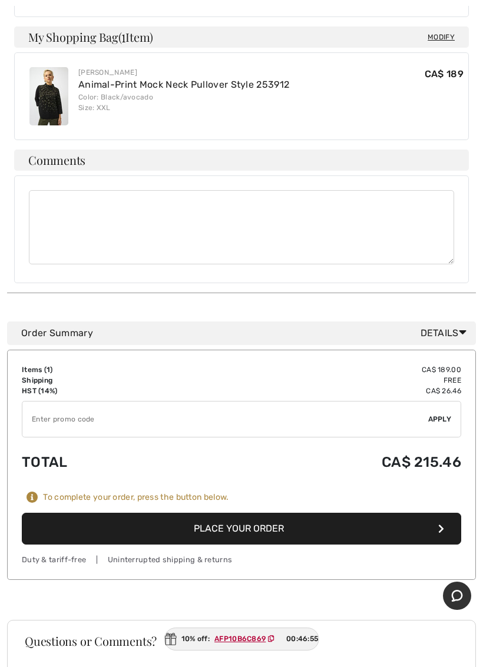
paste input "AFP10B6C869"
type input "AFP10B6C869"
click at [439, 414] on span "Apply" at bounding box center [440, 419] width 24 height 11
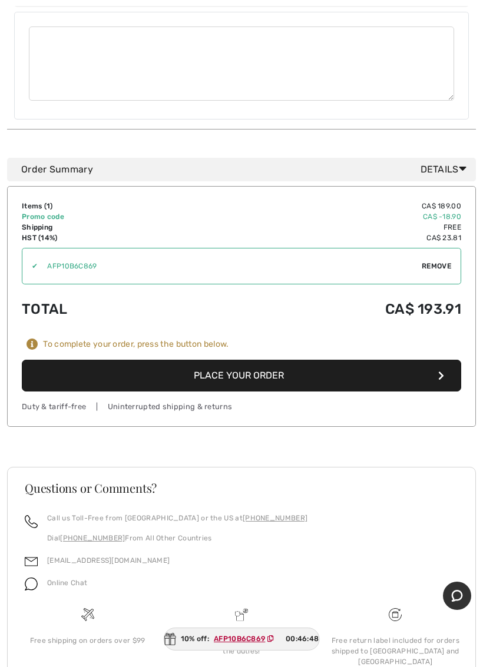
scroll to position [701, 0]
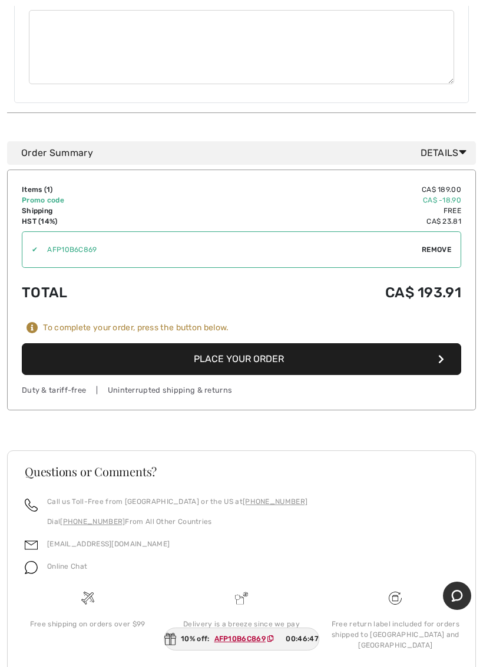
click at [339, 346] on button "Place Your Order" at bounding box center [241, 359] width 439 height 32
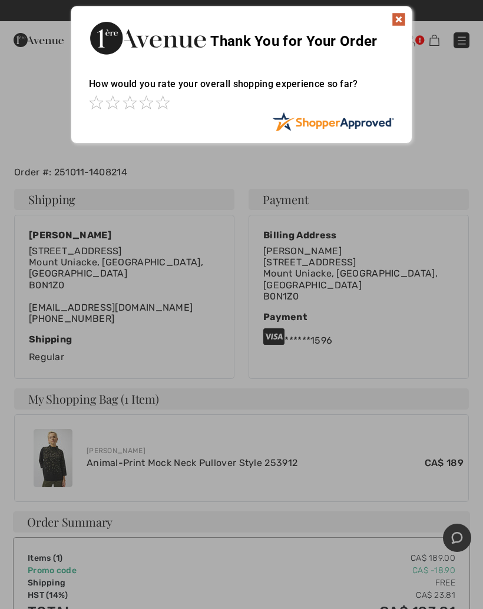
click at [393, 21] on img at bounding box center [399, 19] width 14 height 14
